Goal: Transaction & Acquisition: Purchase product/service

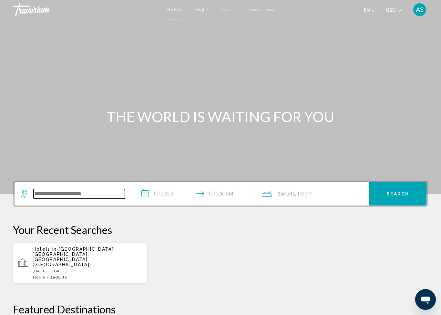
click at [88, 196] on input "Search widget" at bounding box center [79, 194] width 91 height 10
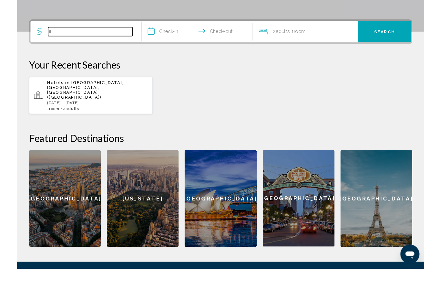
scroll to position [135, 0]
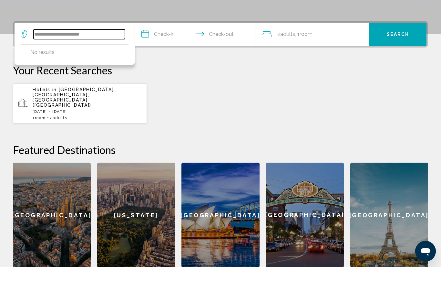
type input "**********"
click at [164, 47] on input "**********" at bounding box center [196, 59] width 123 height 25
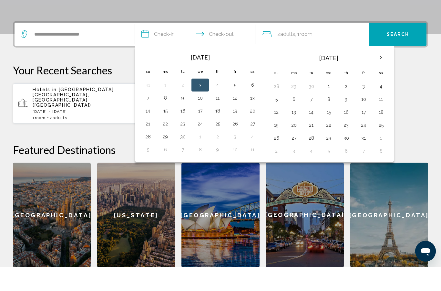
scroll to position [160, 0]
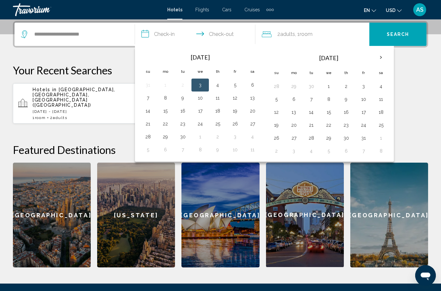
click at [203, 84] on button "3" at bounding box center [200, 84] width 10 height 9
click at [254, 83] on button "6" at bounding box center [252, 84] width 10 height 9
type input "**********"
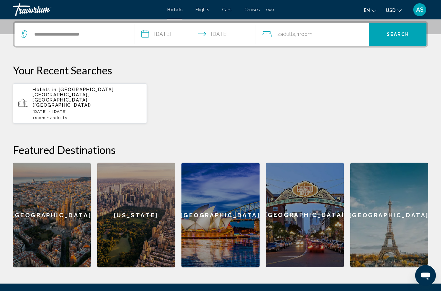
click at [401, 33] on span "Search" at bounding box center [398, 34] width 23 height 5
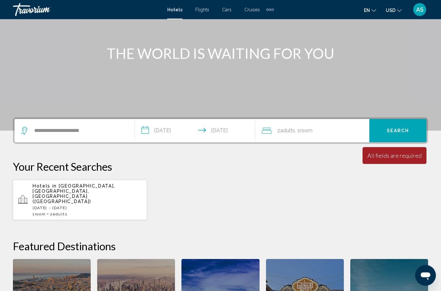
scroll to position [64, 0]
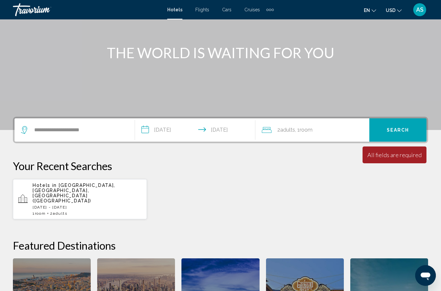
click at [408, 130] on span "Search" at bounding box center [398, 130] width 23 height 5
click at [304, 131] on span "Room" at bounding box center [306, 130] width 13 height 6
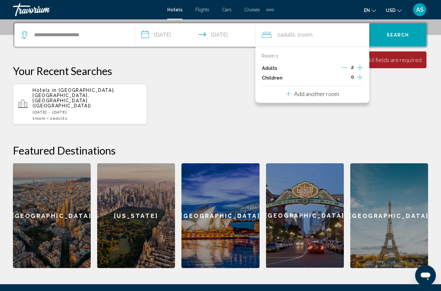
scroll to position [159, 0]
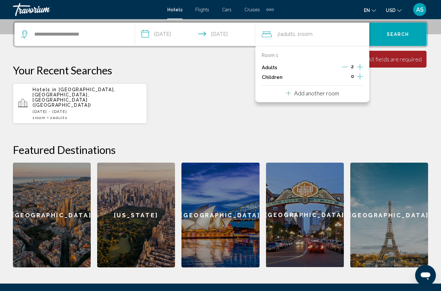
click at [307, 33] on span "Room" at bounding box center [306, 34] width 13 height 6
click at [400, 37] on span "Search" at bounding box center [398, 34] width 23 height 5
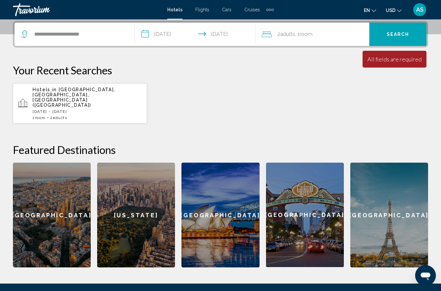
click at [399, 35] on span "Search" at bounding box center [398, 34] width 23 height 5
click at [400, 36] on span "Search" at bounding box center [398, 34] width 23 height 5
click at [401, 32] on span "Search" at bounding box center [398, 34] width 23 height 5
click at [408, 66] on div "Minimum length of stay is 1 day All fields are required Children ages are requi…" at bounding box center [395, 59] width 64 height 17
click at [104, 39] on input "**********" at bounding box center [79, 34] width 91 height 10
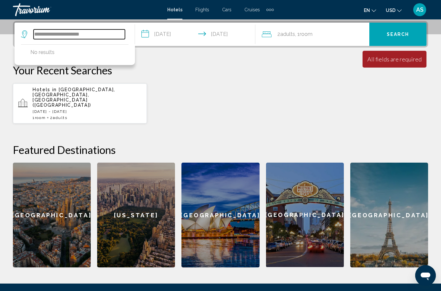
click at [65, 36] on input "**********" at bounding box center [79, 34] width 91 height 10
click at [60, 34] on input "**********" at bounding box center [79, 34] width 91 height 10
click at [90, 36] on input "*********" at bounding box center [79, 34] width 91 height 10
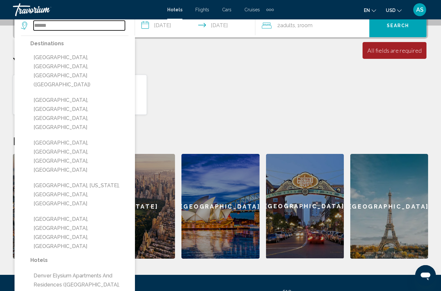
scroll to position [168, 0]
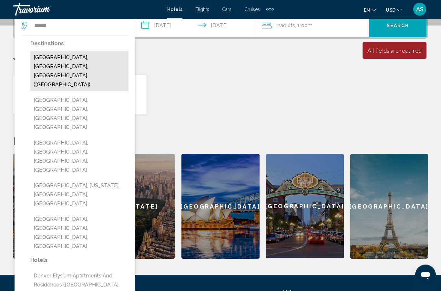
click at [102, 56] on button "[GEOGRAPHIC_DATA], [GEOGRAPHIC_DATA], [GEOGRAPHIC_DATA] ([GEOGRAPHIC_DATA])" at bounding box center [79, 71] width 98 height 39
type input "**********"
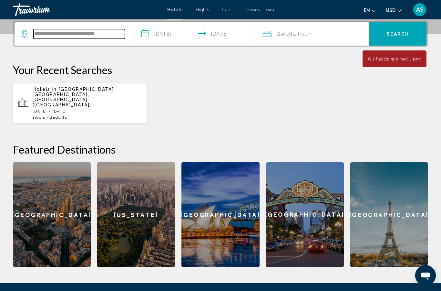
scroll to position [160, 0]
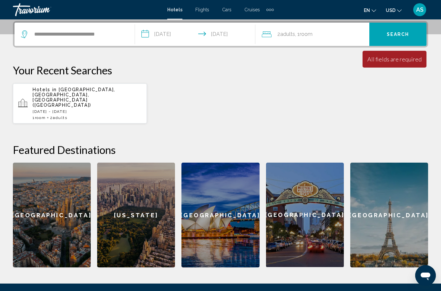
click at [405, 32] on span "Search" at bounding box center [398, 34] width 23 height 5
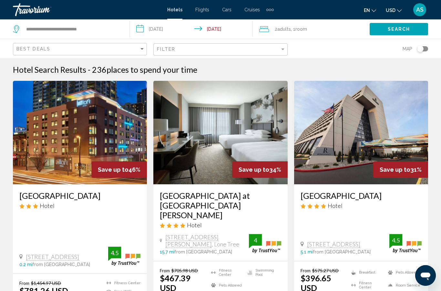
click at [420, 49] on div "Toggle map" at bounding box center [420, 49] width 6 height 6
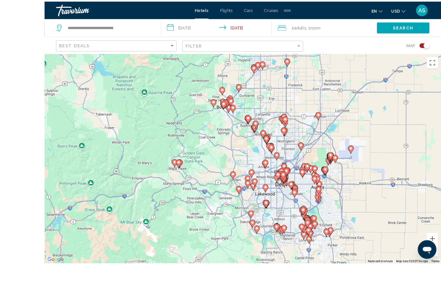
scroll to position [30, 0]
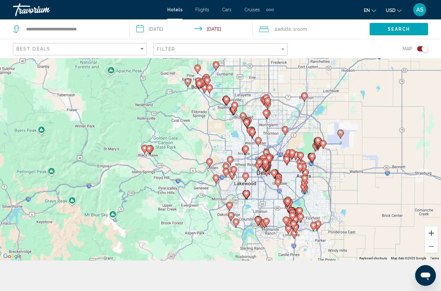
click at [432, 239] on button "Zoom in" at bounding box center [431, 232] width 13 height 13
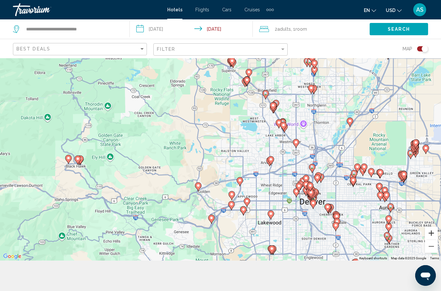
click at [433, 239] on button "Zoom in" at bounding box center [431, 232] width 13 height 13
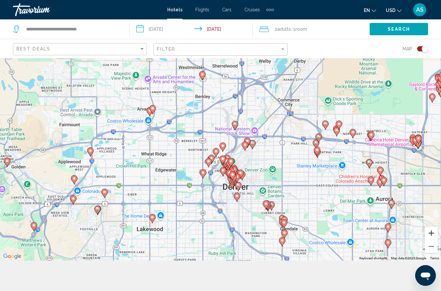
click at [436, 239] on button "Zoom in" at bounding box center [431, 232] width 13 height 13
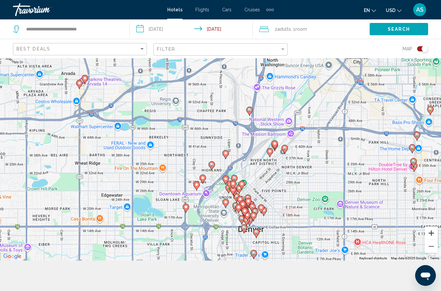
click at [432, 239] on button "Zoom in" at bounding box center [431, 232] width 13 height 13
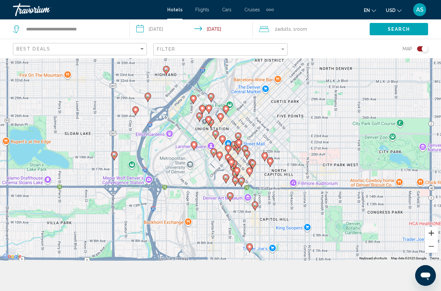
click at [433, 239] on button "Zoom in" at bounding box center [431, 232] width 13 height 13
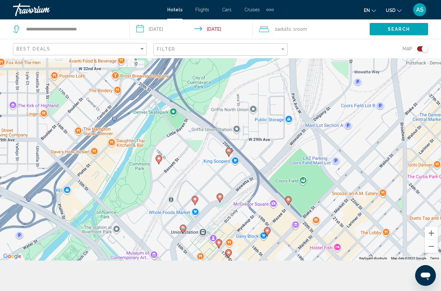
click at [338, 248] on div "To activate drag with keyboard, press Alt + Enter. Once in keyboard drag state,…" at bounding box center [220, 144] width 441 height 233
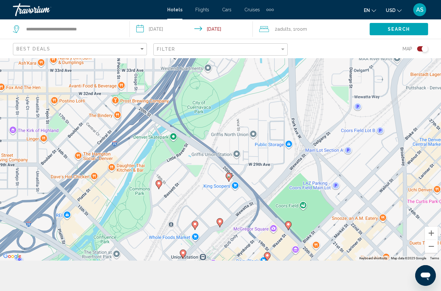
click at [316, 185] on div "To activate drag with keyboard, press Alt + Enter. Once in keyboard drag state,…" at bounding box center [220, 144] width 441 height 233
click at [222, 227] on icon "Main content" at bounding box center [220, 222] width 6 height 9
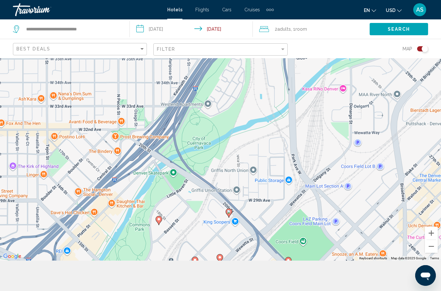
click at [329, 169] on div "To activate drag with keyboard, press Alt + Enter. Once in keyboard drag state,…" at bounding box center [220, 144] width 441 height 233
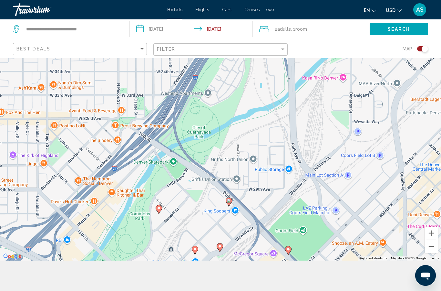
click at [331, 158] on div "To activate drag with keyboard, press Alt + Enter. Once in keyboard drag state,…" at bounding box center [220, 144] width 441 height 233
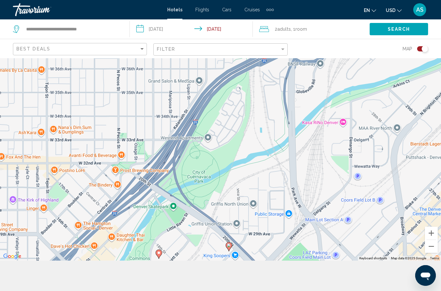
click at [322, 180] on div "To activate drag with keyboard, press Alt + Enter. Once in keyboard drag state,…" at bounding box center [220, 144] width 441 height 233
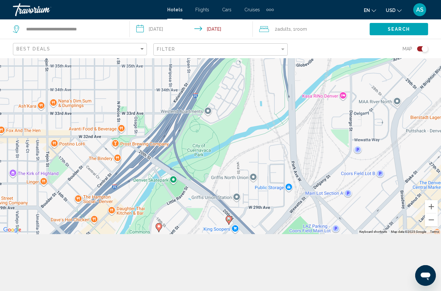
scroll to position [58, 0]
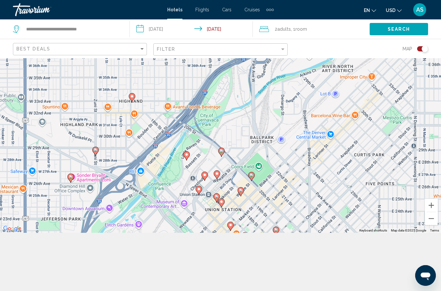
click at [335, 205] on div "To activate drag with keyboard, press Alt + Enter. Once in keyboard drag state,…" at bounding box center [220, 116] width 441 height 233
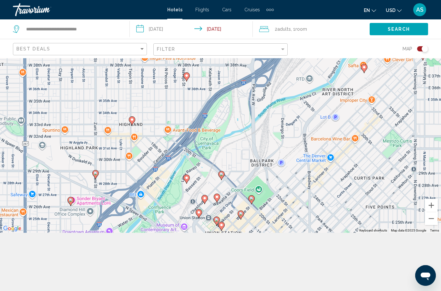
click at [330, 185] on div "To activate drag with keyboard, press Alt + Enter. Once in keyboard drag state,…" at bounding box center [220, 116] width 441 height 233
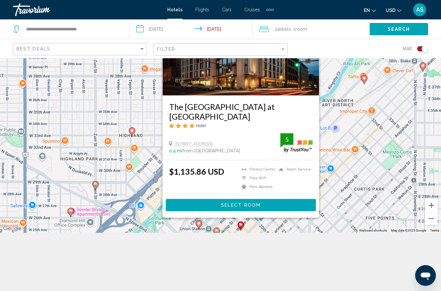
click at [331, 185] on div "To activate drag with keyboard, press Alt + Enter. Once in keyboard drag state,…" at bounding box center [220, 116] width 441 height 233
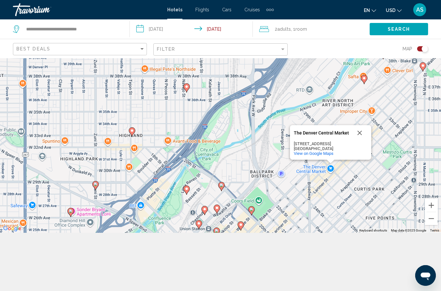
click at [337, 191] on div "To activate drag with keyboard, press Alt + Enter. Once in keyboard drag state,…" at bounding box center [220, 116] width 441 height 233
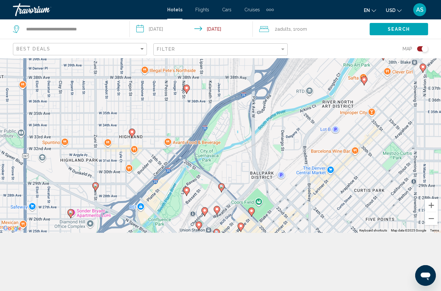
click at [313, 202] on div "To activate drag with keyboard, press Alt + Enter. Once in keyboard drag state,…" at bounding box center [220, 116] width 441 height 233
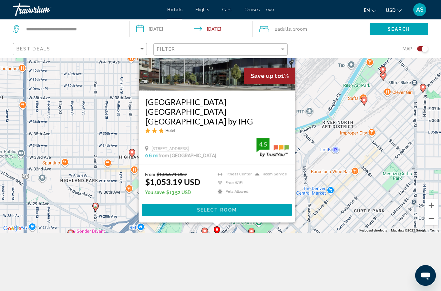
click at [320, 203] on div "To activate drag with keyboard, press Alt + Enter. Once in keyboard drag state,…" at bounding box center [220, 116] width 441 height 233
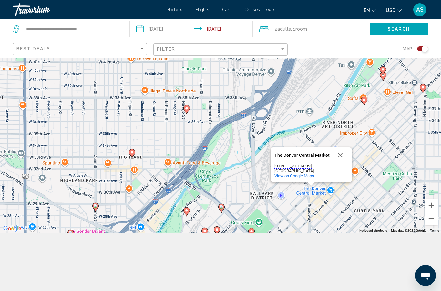
click at [322, 199] on div "To activate drag with keyboard, press Alt + Enter. Once in keyboard drag state,…" at bounding box center [220, 116] width 441 height 233
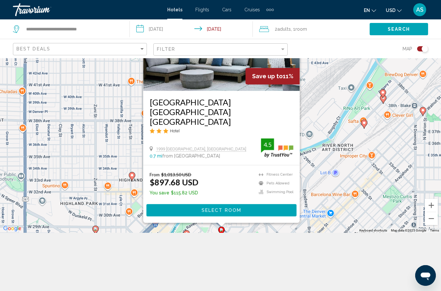
click at [189, 239] on icon "Main content" at bounding box center [187, 234] width 6 height 8
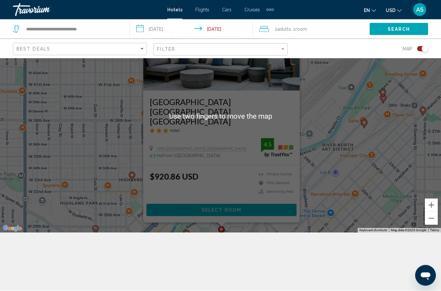
scroll to position [78, 0]
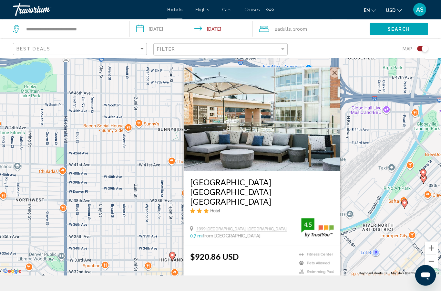
click at [337, 78] on button "Close" at bounding box center [335, 73] width 10 height 10
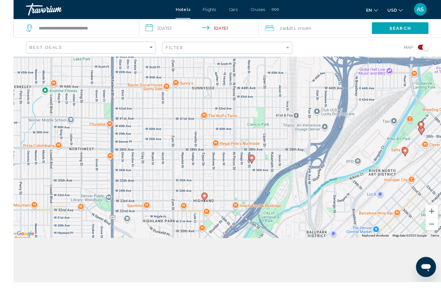
scroll to position [84, 0]
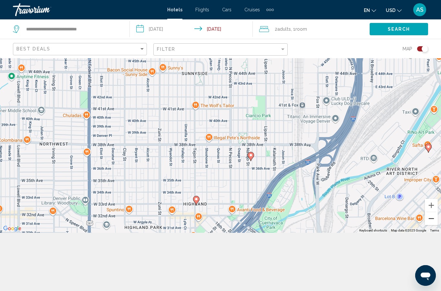
click at [435, 223] on button "Zoom out" at bounding box center [431, 218] width 13 height 13
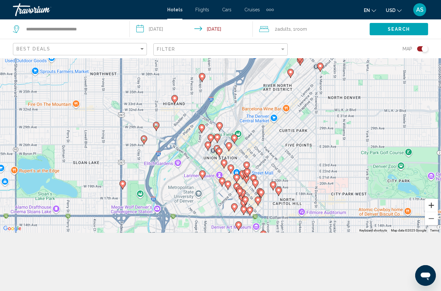
click at [431, 203] on button "Zoom in" at bounding box center [431, 205] width 13 height 13
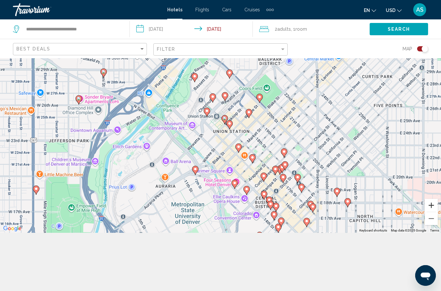
click at [431, 204] on button "Zoom in" at bounding box center [431, 205] width 13 height 13
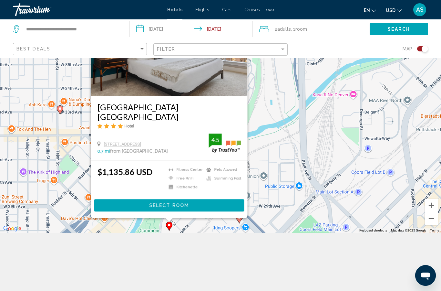
click at [418, 51] on button "Toggle map" at bounding box center [421, 49] width 16 height 6
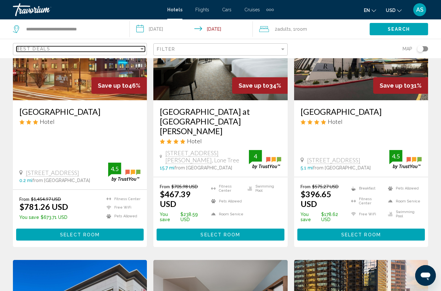
click at [137, 51] on div "Best Deals" at bounding box center [77, 48] width 123 height 5
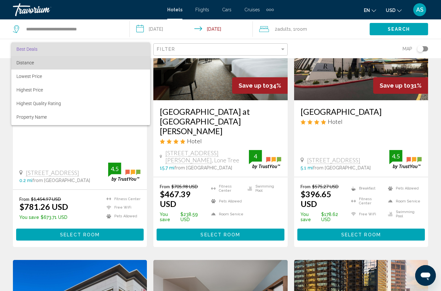
click at [55, 64] on span "Distance" at bounding box center [80, 63] width 129 height 14
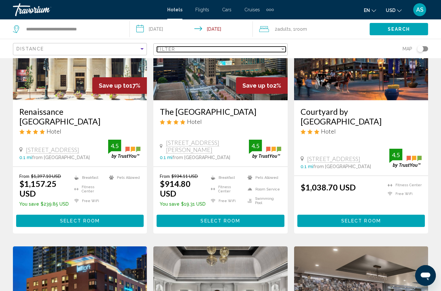
click at [280, 51] on div "Filter" at bounding box center [283, 49] width 6 height 5
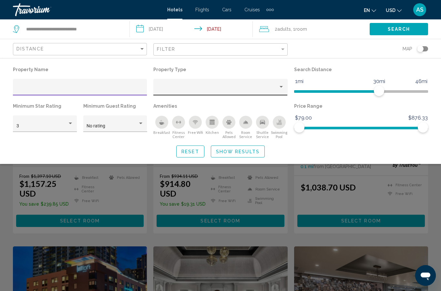
click at [284, 88] on div "Property type" at bounding box center [281, 86] width 6 height 5
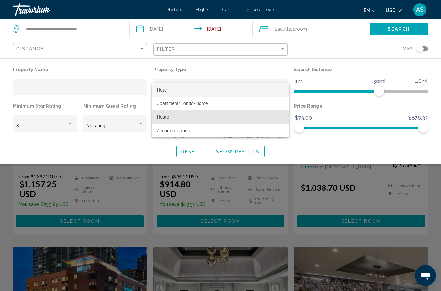
scroll to position [86, 0]
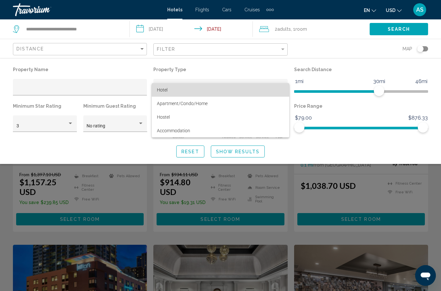
click at [228, 87] on span "Hotel" at bounding box center [220, 90] width 127 height 14
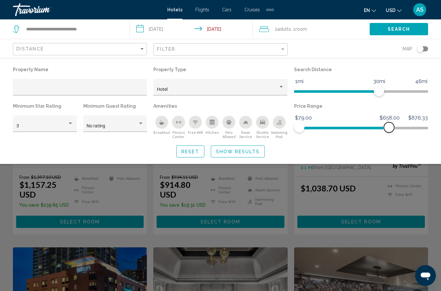
scroll to position [81, 0]
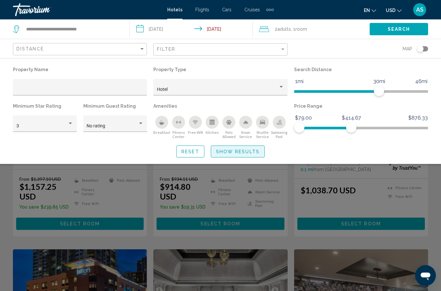
click at [241, 154] on span "Show Results" at bounding box center [238, 151] width 44 height 5
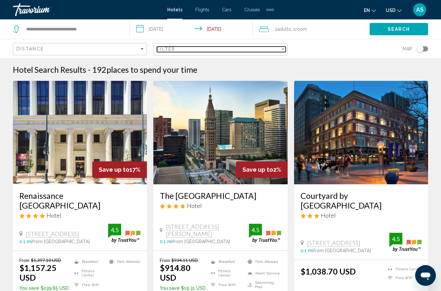
click at [285, 49] on div "Filter" at bounding box center [283, 49] width 6 height 5
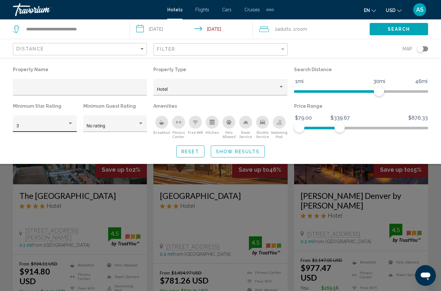
click at [76, 120] on div "3" at bounding box center [45, 123] width 64 height 16
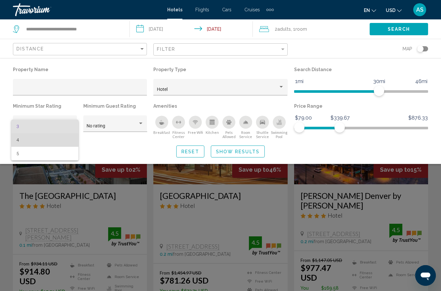
click at [63, 142] on span "4" at bounding box center [44, 140] width 57 height 14
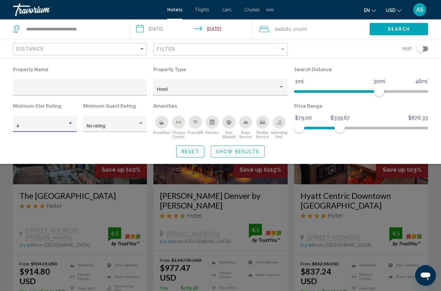
click at [397, 28] on span "Search" at bounding box center [399, 29] width 23 height 5
click at [245, 154] on span "Show Results" at bounding box center [238, 151] width 44 height 5
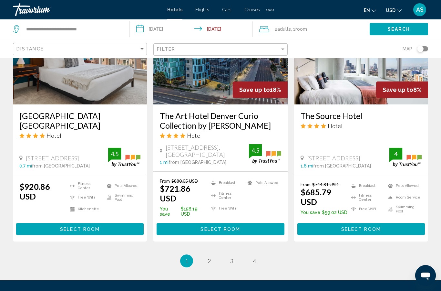
scroll to position [851, 0]
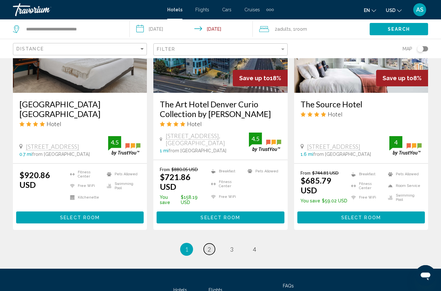
click at [213, 243] on link "page 2" at bounding box center [209, 248] width 11 height 11
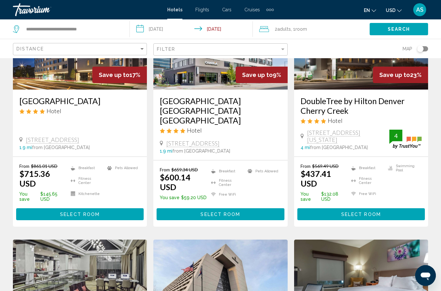
scroll to position [121, 0]
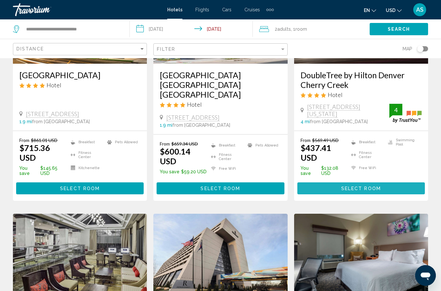
click at [373, 186] on span "Select Room" at bounding box center [362, 188] width 40 height 5
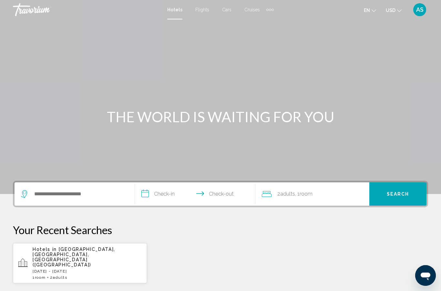
click at [117, 275] on div "1 Room rooms 2 Adult Adults" at bounding box center [87, 277] width 109 height 5
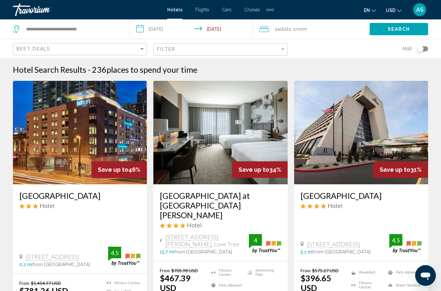
click at [424, 51] on div "Toggle map" at bounding box center [422, 48] width 11 height 5
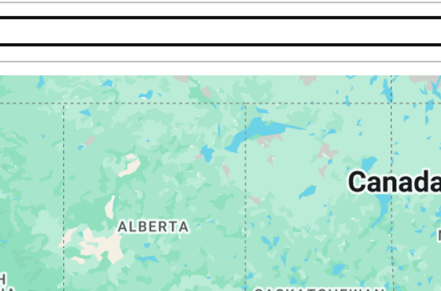
click at [157, 47] on div "Filter" at bounding box center [218, 49] width 123 height 5
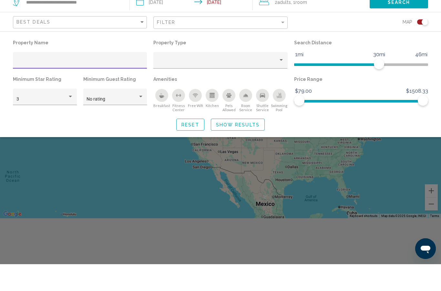
scroll to position [84, 0]
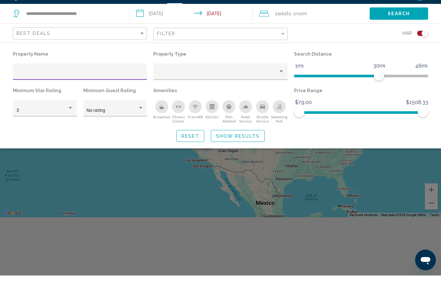
click at [437, 209] on div "Search widget" at bounding box center [220, 194] width 441 height 194
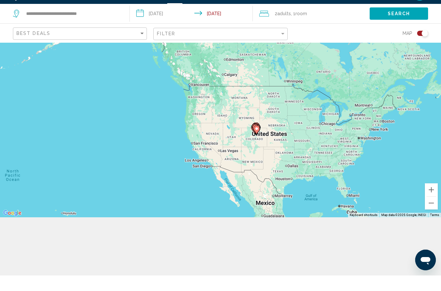
scroll to position [58, 0]
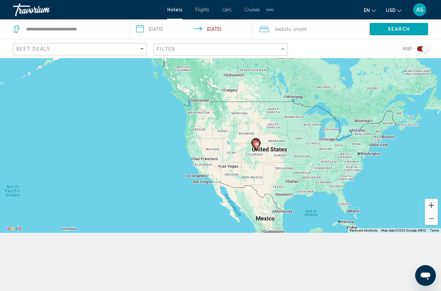
click at [430, 212] on button "Zoom in" at bounding box center [431, 205] width 13 height 13
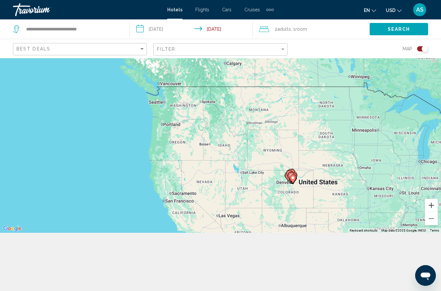
click at [432, 212] on button "Zoom in" at bounding box center [431, 205] width 13 height 13
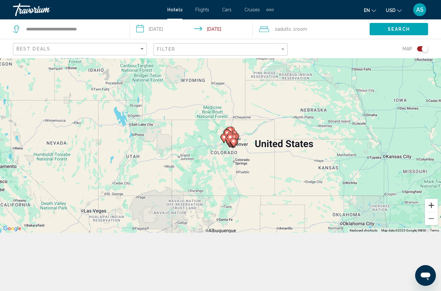
click at [431, 212] on button "Zoom in" at bounding box center [431, 205] width 13 height 13
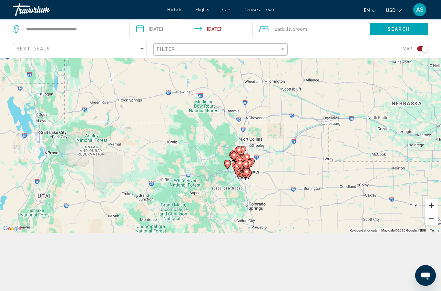
click at [430, 212] on button "Zoom in" at bounding box center [431, 205] width 13 height 13
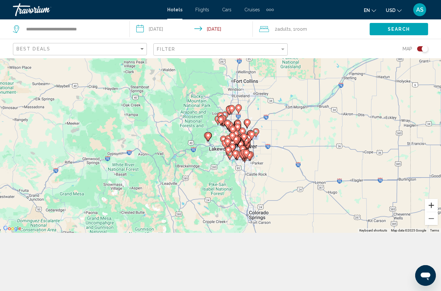
click at [430, 212] on button "Zoom in" at bounding box center [431, 205] width 13 height 13
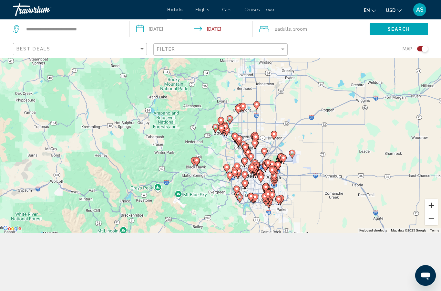
click at [430, 212] on button "Zoom in" at bounding box center [431, 205] width 13 height 13
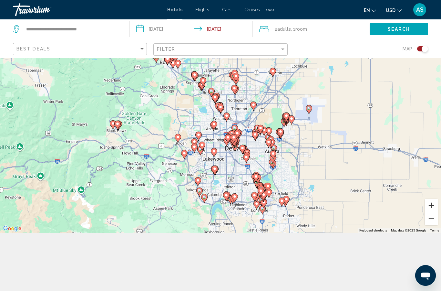
click at [430, 212] on button "Zoom in" at bounding box center [431, 205] width 13 height 13
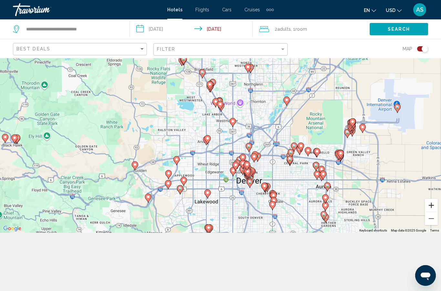
click at [430, 212] on button "Zoom in" at bounding box center [431, 205] width 13 height 13
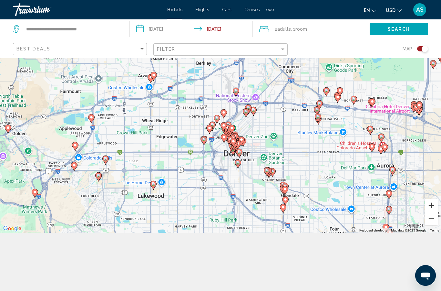
click at [431, 212] on button "Zoom in" at bounding box center [431, 205] width 13 height 13
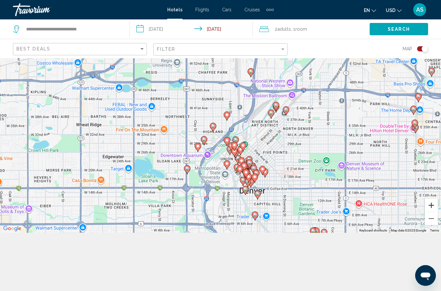
click at [428, 212] on button "Zoom in" at bounding box center [431, 205] width 13 height 13
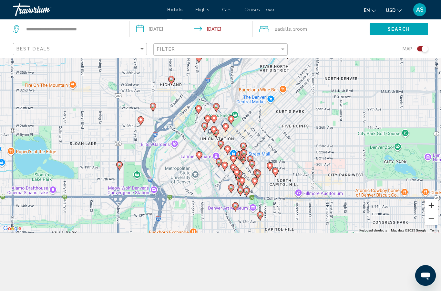
click at [431, 212] on button "Zoom in" at bounding box center [431, 205] width 13 height 13
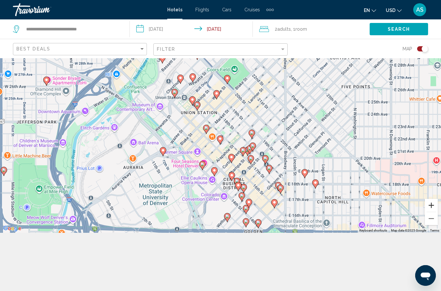
click at [430, 212] on button "Zoom in" at bounding box center [431, 205] width 13 height 13
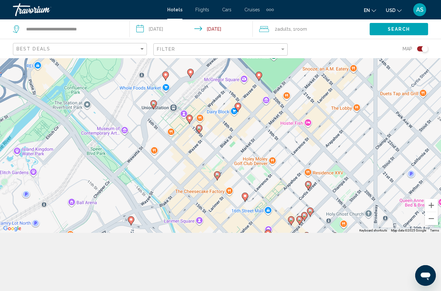
click at [423, 49] on div "Toggle map" at bounding box center [425, 49] width 6 height 6
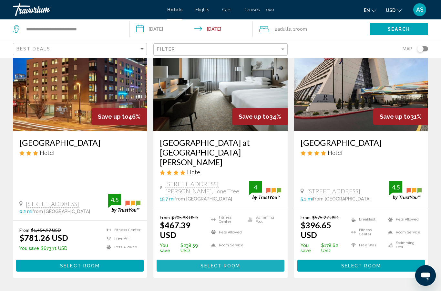
scroll to position [53, 0]
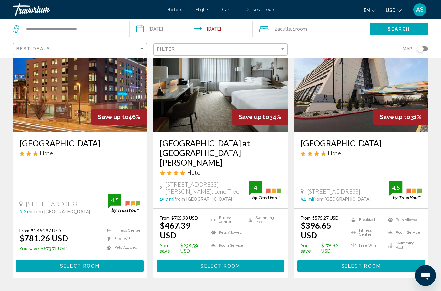
click at [124, 260] on button "Select Room" at bounding box center [80, 266] width 128 height 12
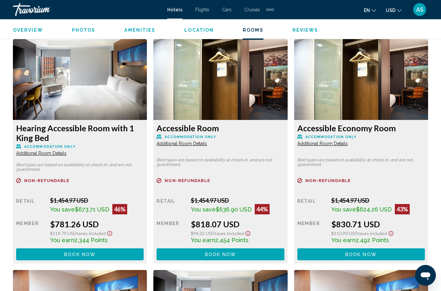
scroll to position [989, 0]
click at [114, 252] on button "Book now No longer available" at bounding box center [80, 254] width 128 height 12
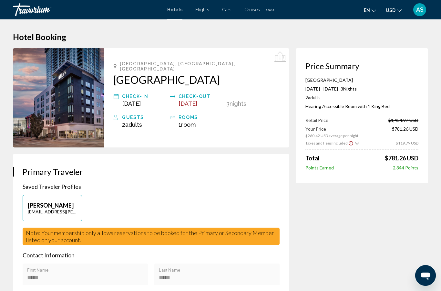
scroll to position [1, 0]
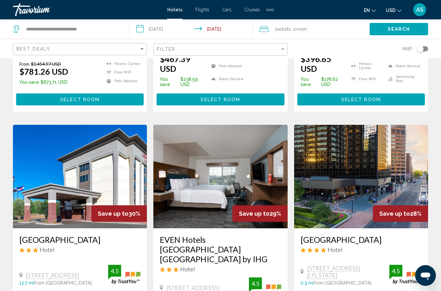
scroll to position [218, 0]
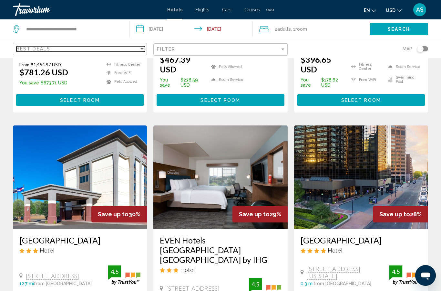
click at [144, 50] on div "Sort by" at bounding box center [142, 48] width 6 height 5
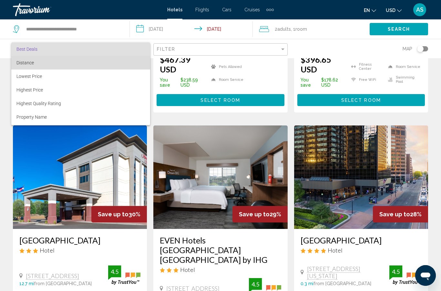
click at [111, 62] on span "Distance" at bounding box center [80, 63] width 129 height 14
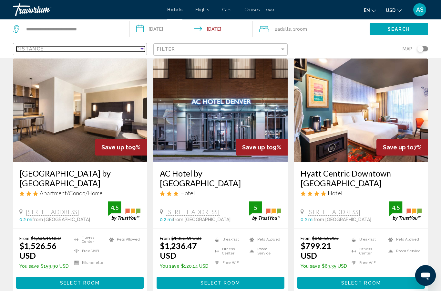
scroll to position [809, 0]
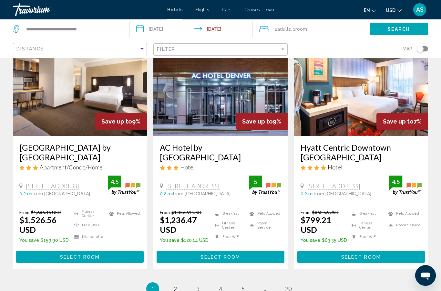
click at [388, 251] on button "Select Room" at bounding box center [362, 257] width 128 height 12
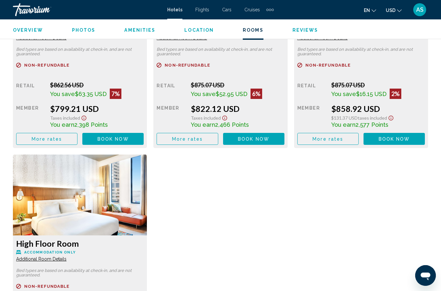
scroll to position [1094, 0]
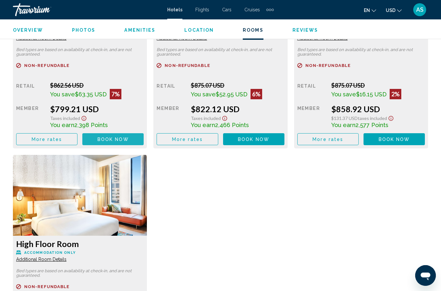
click at [126, 139] on span "Book now" at bounding box center [113, 139] width 31 height 5
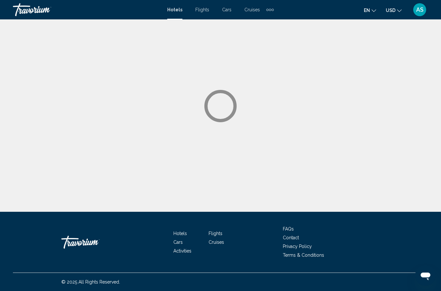
scroll to position [26, 0]
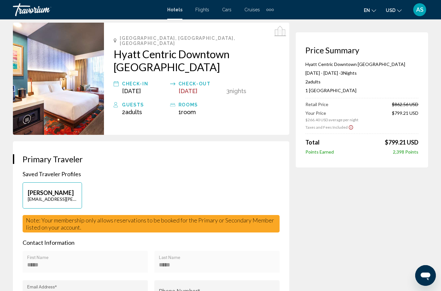
click at [177, 10] on span "Hotels" at bounding box center [174, 9] width 15 height 5
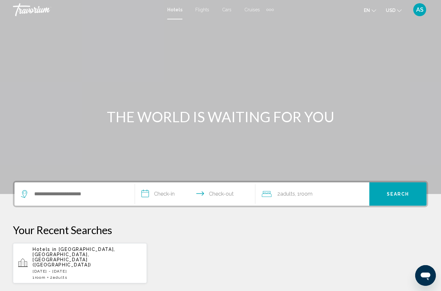
click at [426, 277] on icon "Open messaging window" at bounding box center [426, 276] width 10 height 8
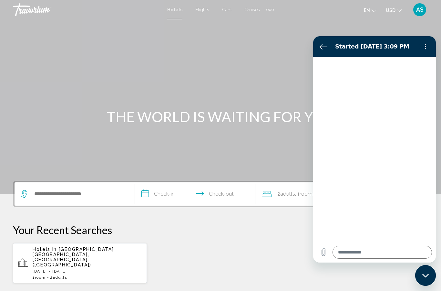
type textarea "*"
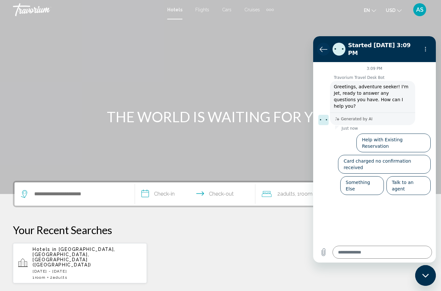
click at [320, 49] on icon "Back to the conversation list" at bounding box center [324, 49] width 8 height 8
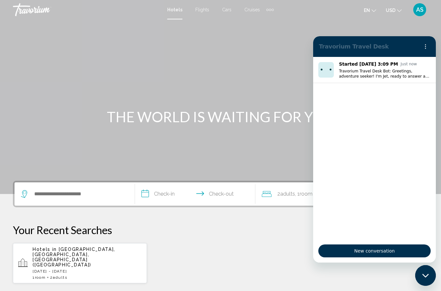
click at [429, 45] on button "Options menu" at bounding box center [425, 46] width 13 height 13
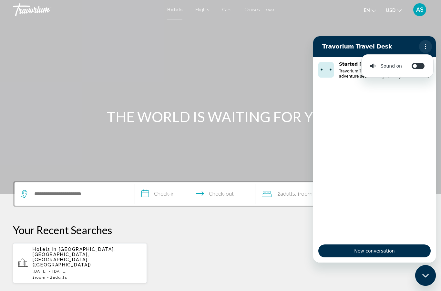
click at [426, 44] on button "Options menu" at bounding box center [425, 46] width 13 height 13
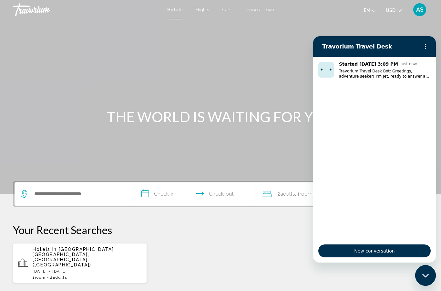
click at [274, 88] on div "Main content" at bounding box center [220, 97] width 441 height 194
click at [288, 160] on div "Main content" at bounding box center [220, 97] width 441 height 194
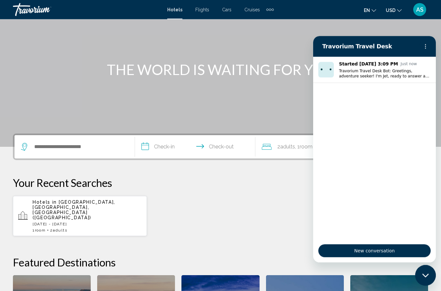
scroll to position [51, 0]
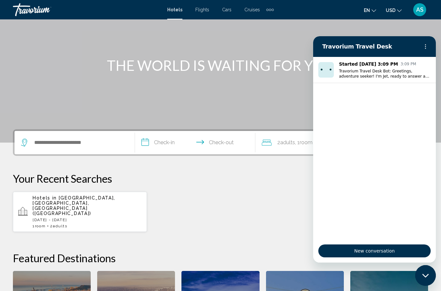
click at [124, 217] on p "[DATE] - [DATE]" at bounding box center [87, 219] width 109 height 5
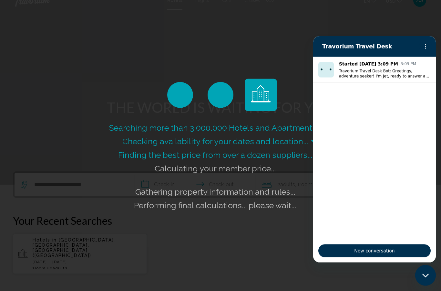
scroll to position [9, 0]
click at [385, 47] on h2 "Travorium Travel Desk" at bounding box center [369, 47] width 94 height 8
click at [384, 46] on h2 "Travorium Travel Desk" at bounding box center [369, 47] width 94 height 8
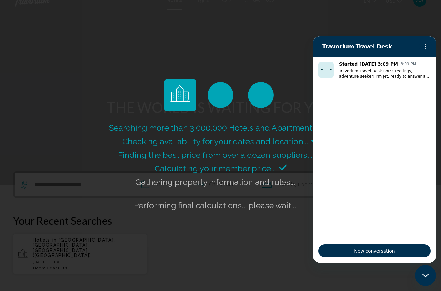
click at [389, 42] on div "Travorium Travel Desk" at bounding box center [367, 46] width 100 height 13
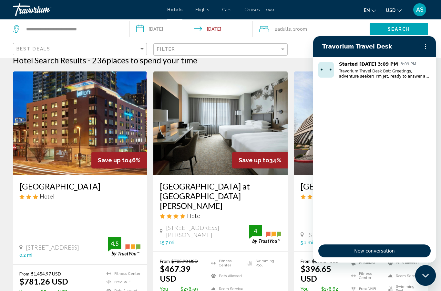
scroll to position [35, 0]
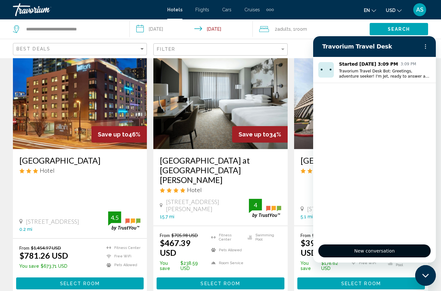
click at [397, 251] on span "New conversation" at bounding box center [374, 251] width 101 height 8
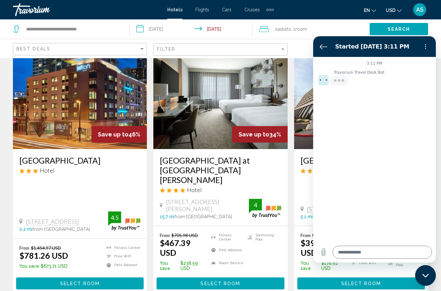
type textarea "*"
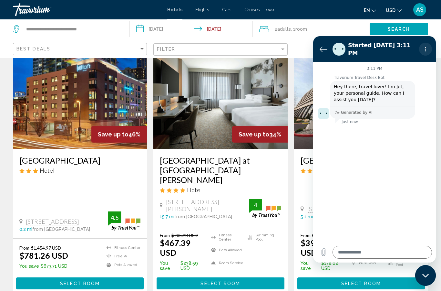
click at [427, 48] on icon "Options menu" at bounding box center [425, 49] width 5 height 5
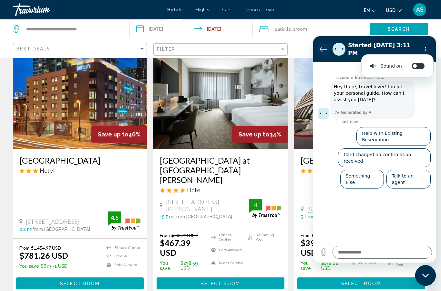
click at [321, 45] on icon "Back to the conversation list" at bounding box center [324, 49] width 8 height 8
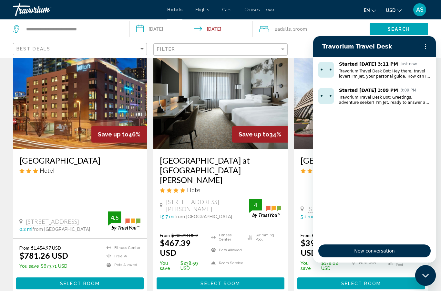
scroll to position [31, 0]
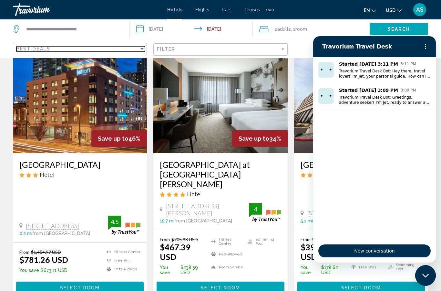
click at [144, 51] on div "Sort by" at bounding box center [142, 48] width 6 height 5
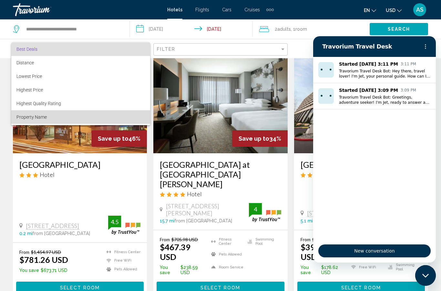
click at [55, 116] on span "Property Name" at bounding box center [80, 117] width 129 height 14
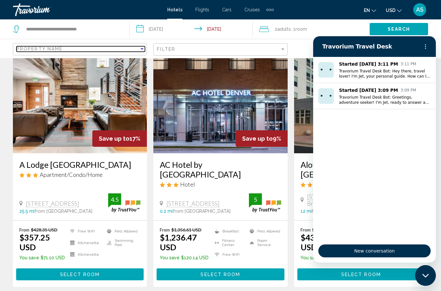
click at [134, 51] on div "Property Name" at bounding box center [77, 48] width 123 height 5
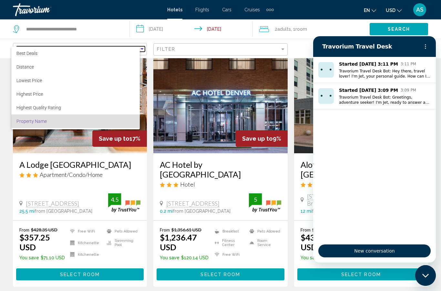
scroll to position [12, 0]
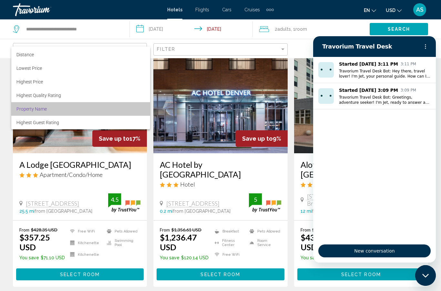
click at [107, 108] on span "Property Name" at bounding box center [80, 109] width 129 height 14
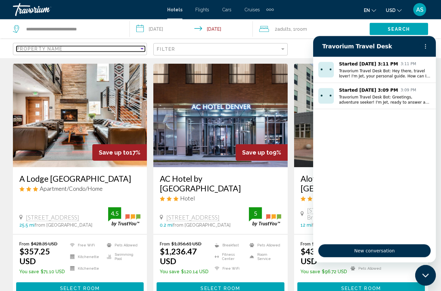
scroll to position [29, 0]
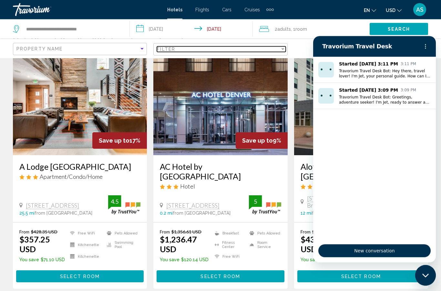
click at [284, 50] on div "Filter" at bounding box center [283, 49] width 6 height 5
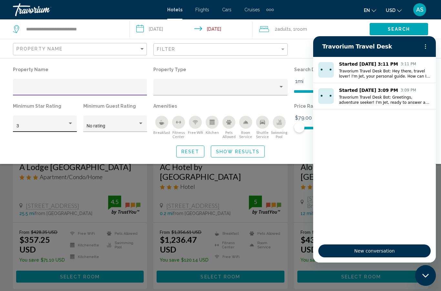
click at [70, 126] on div "Hotel Filters" at bounding box center [71, 123] width 6 height 5
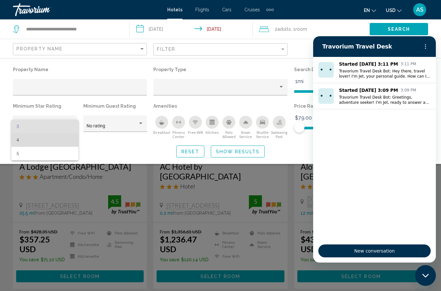
click at [62, 142] on span "4" at bounding box center [44, 140] width 57 height 14
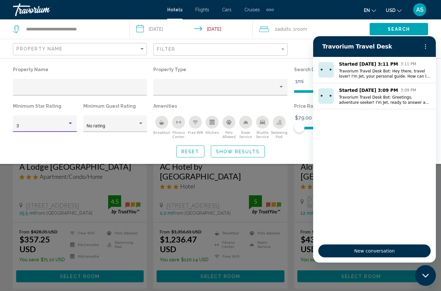
scroll to position [55, 0]
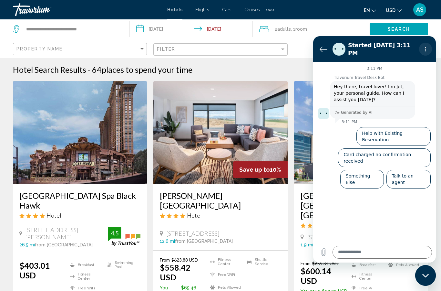
click at [426, 47] on icon "Options menu" at bounding box center [425, 49] width 5 height 5
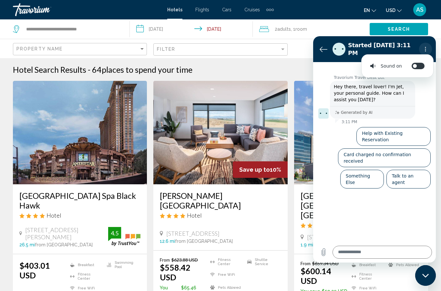
click at [425, 48] on icon "Options menu" at bounding box center [425, 49] width 5 height 5
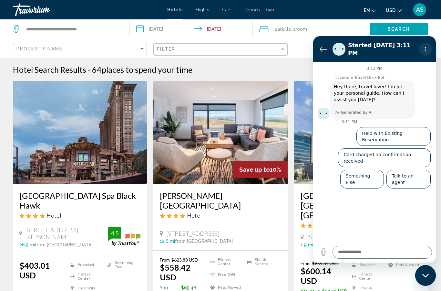
click at [426, 47] on icon "Options menu" at bounding box center [425, 49] width 5 height 5
click at [338, 47] on figure at bounding box center [339, 49] width 13 height 13
click at [402, 28] on span "Search" at bounding box center [399, 29] width 23 height 5
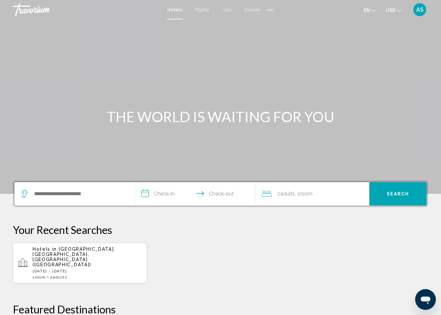
click at [113, 269] on p "[DATE] - [DATE]" at bounding box center [87, 271] width 109 height 5
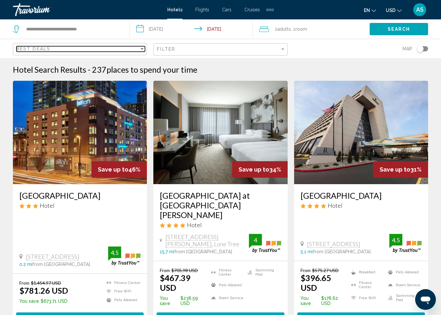
click at [143, 47] on div "Sort by" at bounding box center [142, 48] width 6 height 5
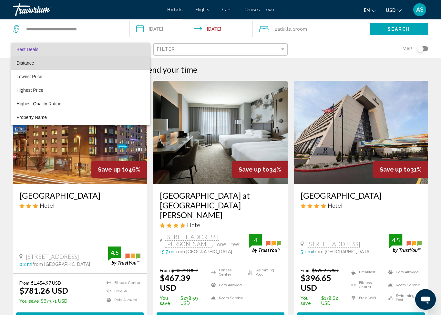
click at [75, 64] on span "Distance" at bounding box center [80, 63] width 129 height 14
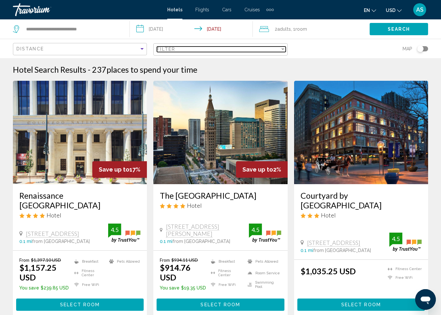
click at [284, 52] on div "Filter" at bounding box center [283, 49] width 6 height 5
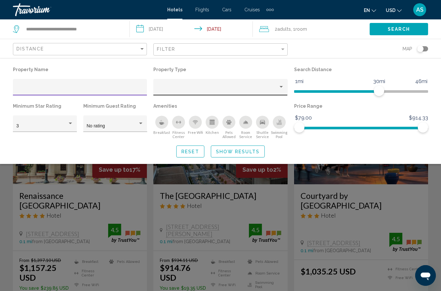
click at [281, 87] on div "Property type" at bounding box center [281, 87] width 3 height 2
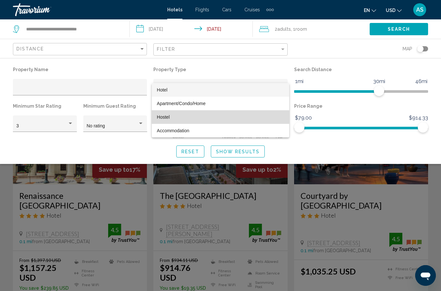
click at [202, 119] on span "Hostel" at bounding box center [220, 117] width 127 height 14
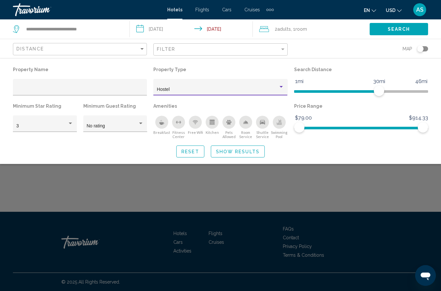
click at [287, 82] on div "Hostel" at bounding box center [220, 87] width 134 height 16
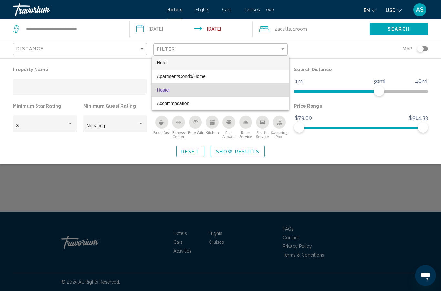
click at [239, 64] on span "Hotel" at bounding box center [220, 63] width 127 height 14
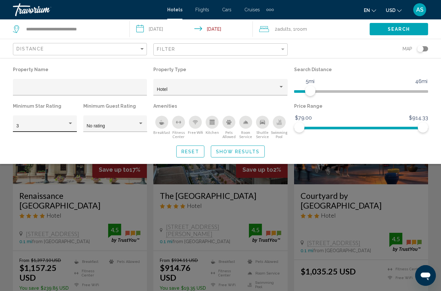
click at [69, 124] on div "Hotel Filters" at bounding box center [70, 123] width 3 height 2
click at [49, 141] on span "4" at bounding box center [44, 140] width 57 height 14
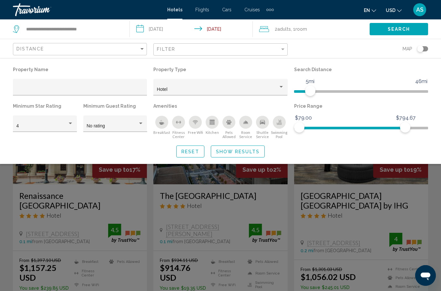
click at [411, 31] on button "Search" at bounding box center [399, 29] width 58 height 12
click at [252, 152] on span "Show Results" at bounding box center [238, 151] width 44 height 5
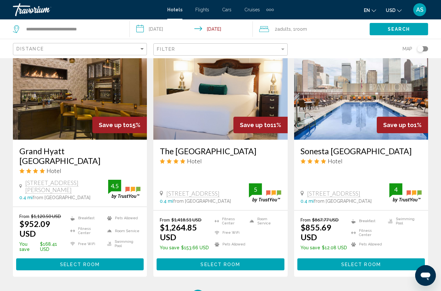
scroll to position [831, 0]
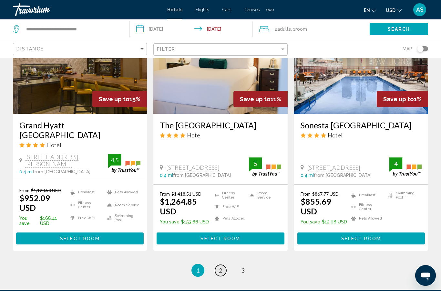
click at [224, 265] on link "page 2" at bounding box center [220, 270] width 11 height 11
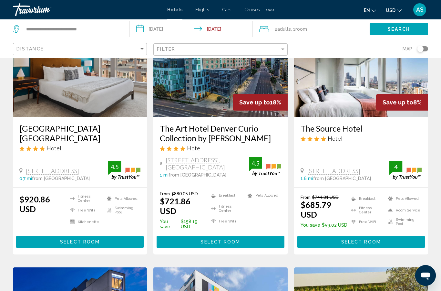
scroll to position [586, 0]
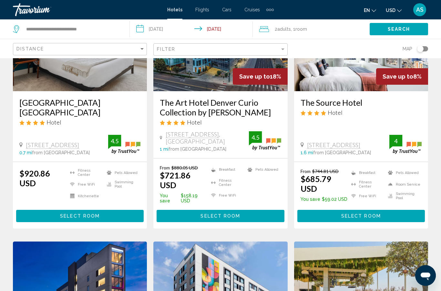
click at [76, 115] on div "Kasa Union Station Denver Hotel" at bounding box center [79, 114] width 121 height 33
click at [101, 210] on button "Select Room" at bounding box center [80, 216] width 128 height 12
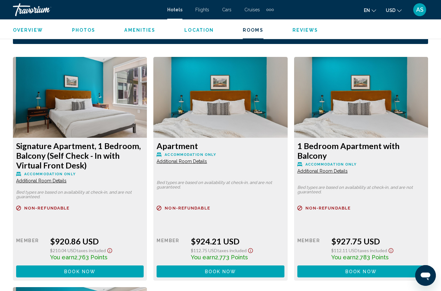
scroll to position [971, 0]
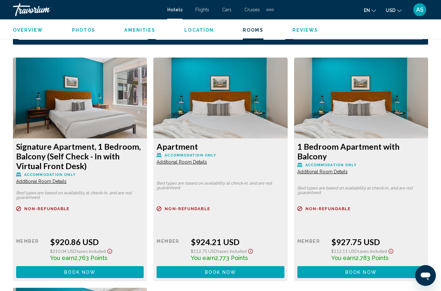
click at [86, 150] on h3 "Signature Apartment, 1 Bedroom, Balcony (Self Check - In with Virtual Front Des…" at bounding box center [80, 156] width 128 height 29
click at [58, 183] on span "Additional Room Details" at bounding box center [41, 181] width 50 height 5
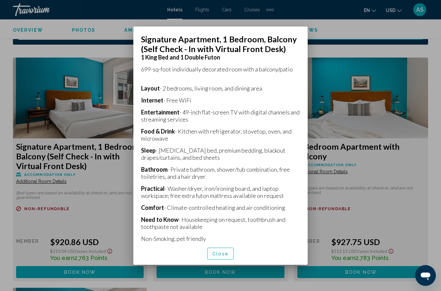
scroll to position [120, 0]
click at [224, 256] on span "Close" at bounding box center [221, 253] width 16 height 5
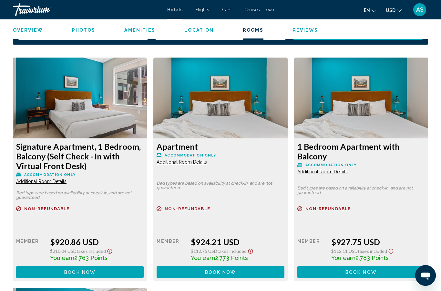
click at [115, 274] on button "Book now No longer available" at bounding box center [80, 272] width 128 height 12
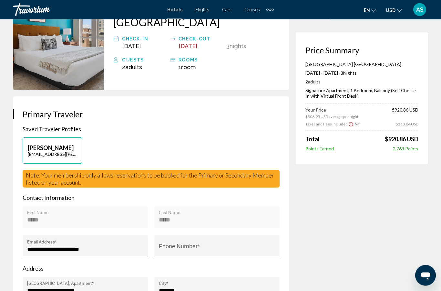
scroll to position [96, 0]
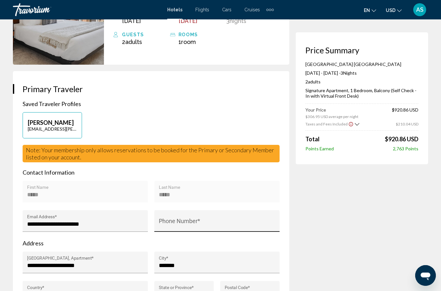
click at [241, 221] on input "Phone Number *" at bounding box center [217, 224] width 117 height 6
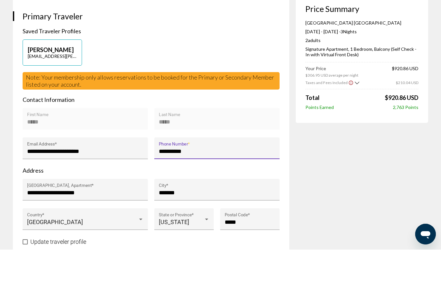
scroll to position [129, 0]
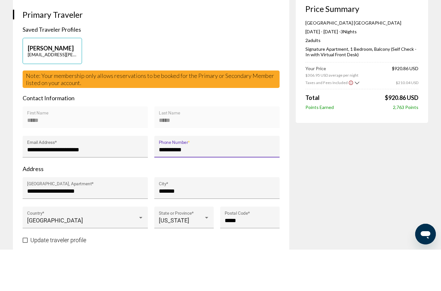
type input "**********"
click at [27, 279] on span "Main content" at bounding box center [25, 281] width 5 height 5
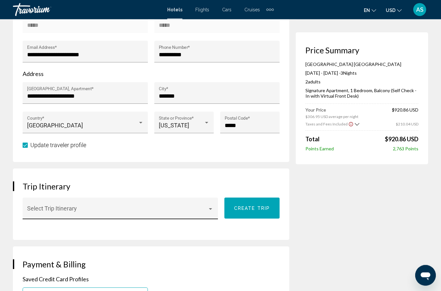
scroll to position [265, 0]
click at [209, 208] on div "Main content" at bounding box center [120, 211] width 187 height 6
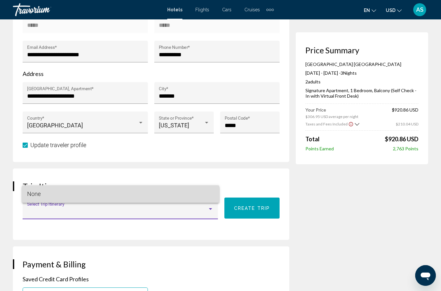
click at [201, 194] on span "None" at bounding box center [120, 193] width 187 height 17
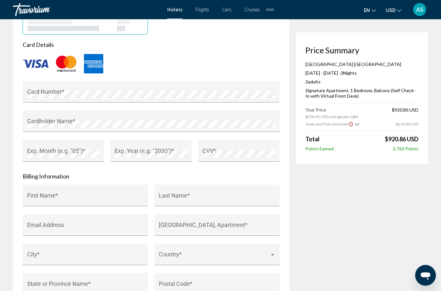
scroll to position [572, 0]
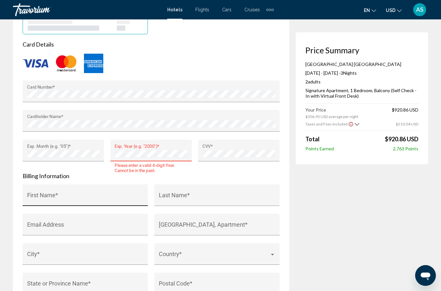
click at [113, 195] on input "First Name *" at bounding box center [85, 198] width 117 height 6
type input "*****"
click at [218, 195] on input "Last Name *" at bounding box center [217, 198] width 117 height 6
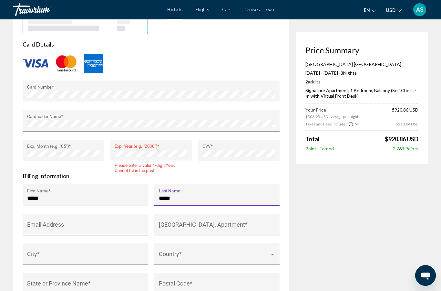
type input "*****"
click at [113, 224] on input "Email Address" at bounding box center [85, 227] width 117 height 6
type input "*"
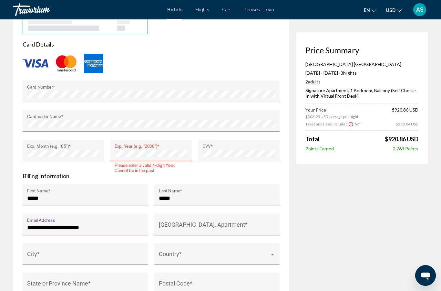
type input "**********"
click at [233, 224] on input "House Number, Street, Apartment *" at bounding box center [217, 227] width 117 height 6
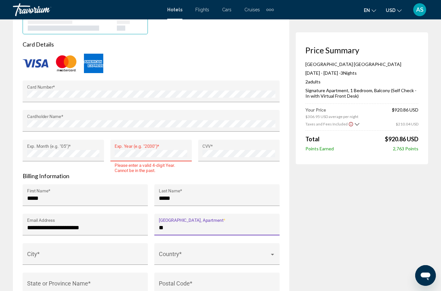
type input "*"
type input "**********"
click at [104, 254] on input "City *" at bounding box center [85, 257] width 117 height 6
type input "*"
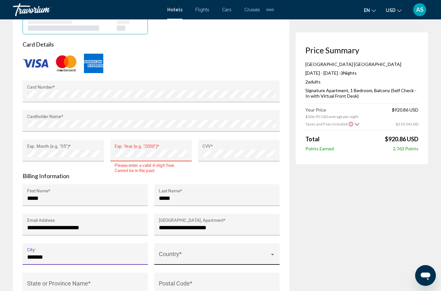
type input "*******"
click at [204, 254] on span "Main content" at bounding box center [214, 257] width 111 height 6
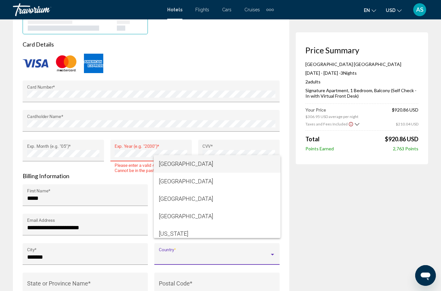
click at [120, 277] on div at bounding box center [220, 145] width 441 height 291
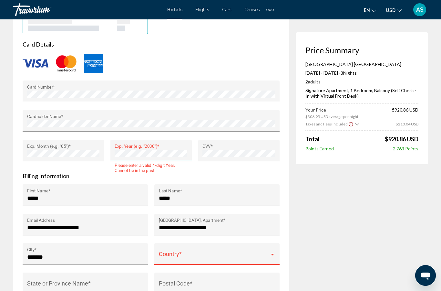
click at [120, 283] on input "State or Province Name *" at bounding box center [85, 286] width 117 height 6
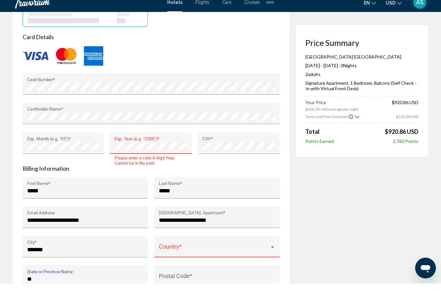
type input "**"
click at [256, 254] on span "Main content" at bounding box center [214, 257] width 111 height 6
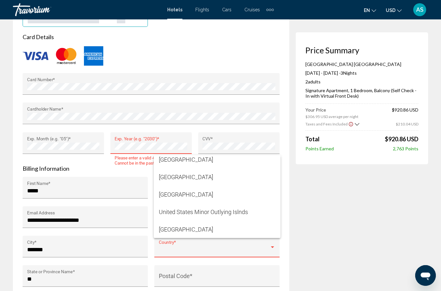
scroll to position [4184, 0]
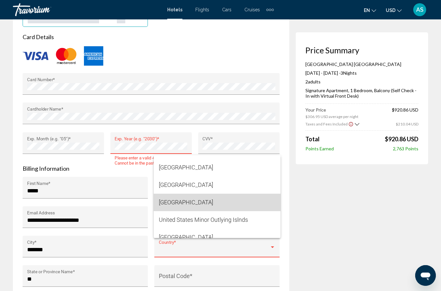
click at [240, 211] on span "[GEOGRAPHIC_DATA]" at bounding box center [217, 202] width 117 height 17
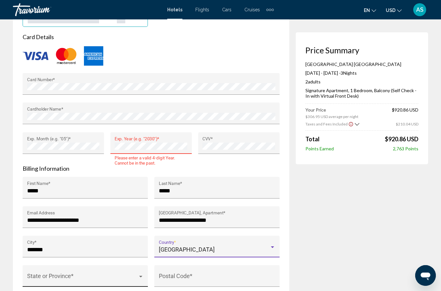
click at [130, 269] on div "State or Province *" at bounding box center [85, 277] width 117 height 17
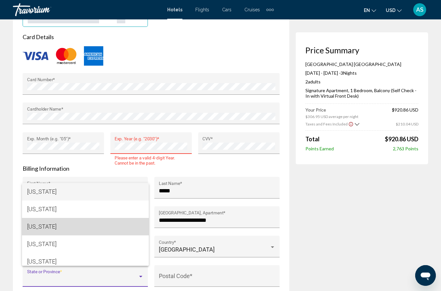
click at [97, 235] on span "[US_STATE]" at bounding box center [85, 226] width 117 height 17
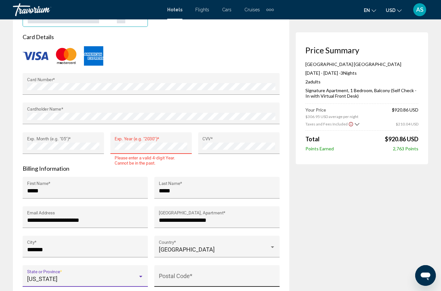
click at [254, 276] on input "Postal Code *" at bounding box center [217, 279] width 117 height 6
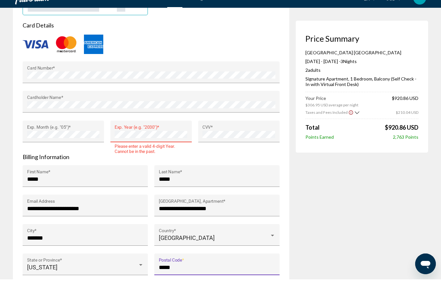
type input "*****"
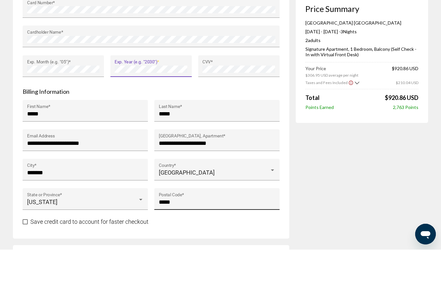
scroll to position [624, 0]
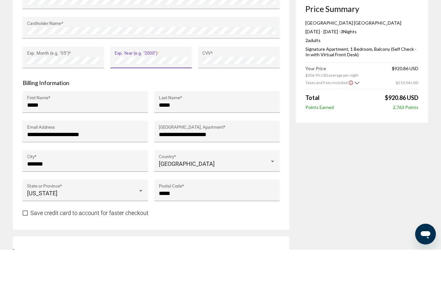
click at [26, 252] on span "Main content" at bounding box center [25, 254] width 5 height 5
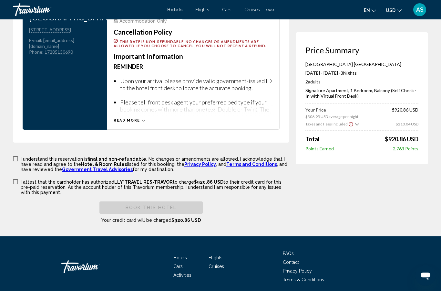
scroll to position [908, 0]
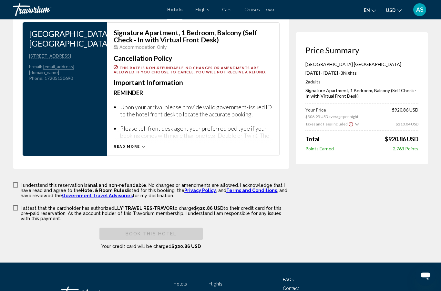
click at [16, 182] on span "Main content" at bounding box center [15, 184] width 5 height 5
click at [15, 205] on span "Main content" at bounding box center [15, 207] width 5 height 5
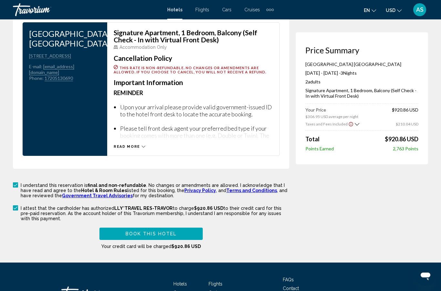
click at [184, 227] on button "Book this hotel" at bounding box center [151, 233] width 103 height 12
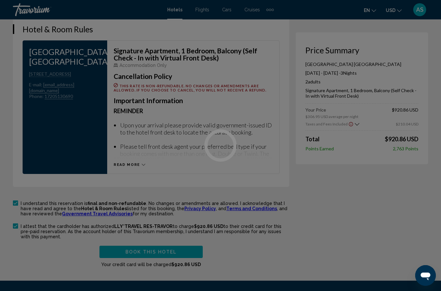
scroll to position [917, 0]
